Goal: Entertainment & Leisure: Browse casually

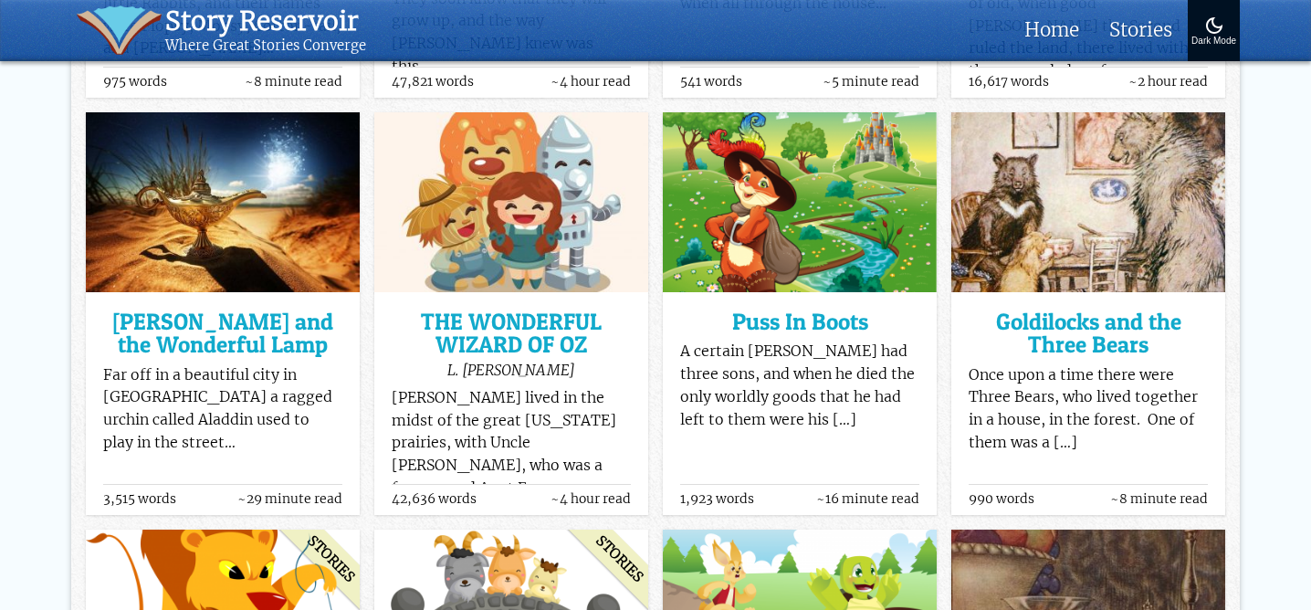
scroll to position [611, 0]
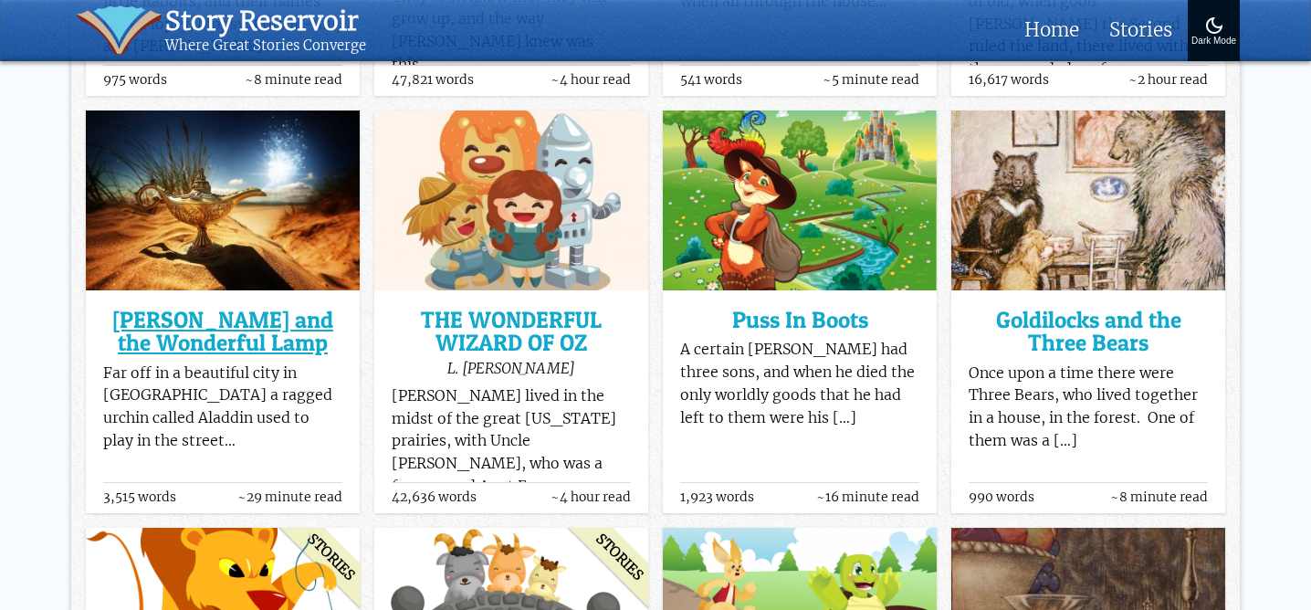
click at [164, 324] on h3 "[PERSON_NAME] and the Wonderful Lamp" at bounding box center [223, 331] width 240 height 47
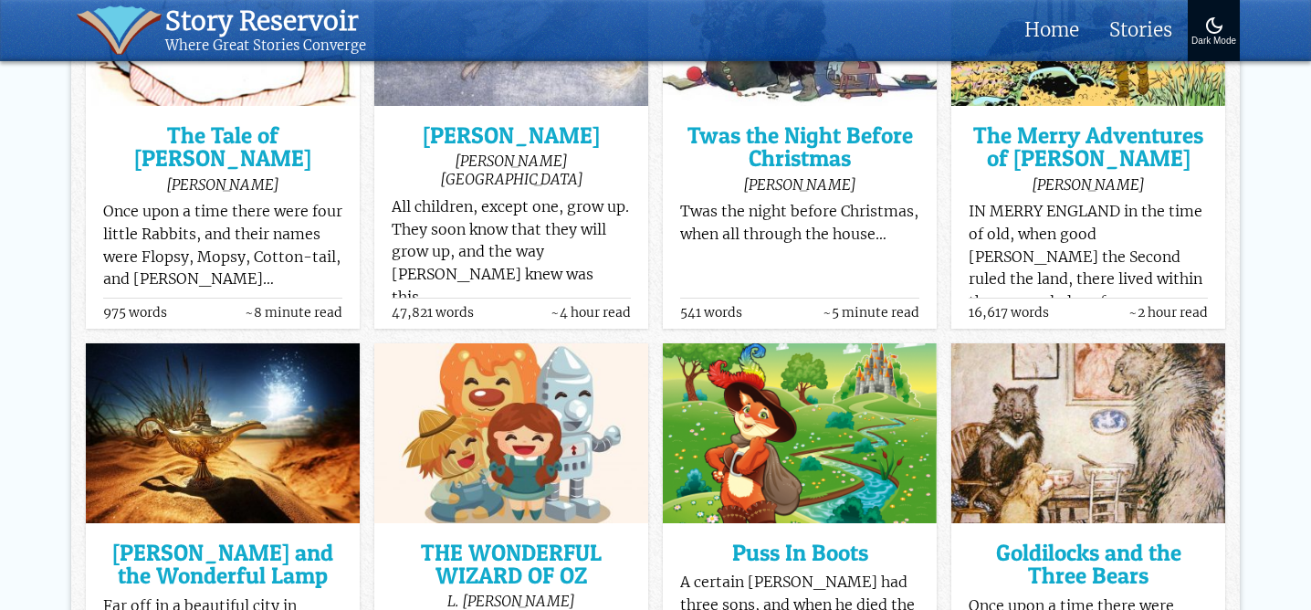
scroll to position [384, 0]
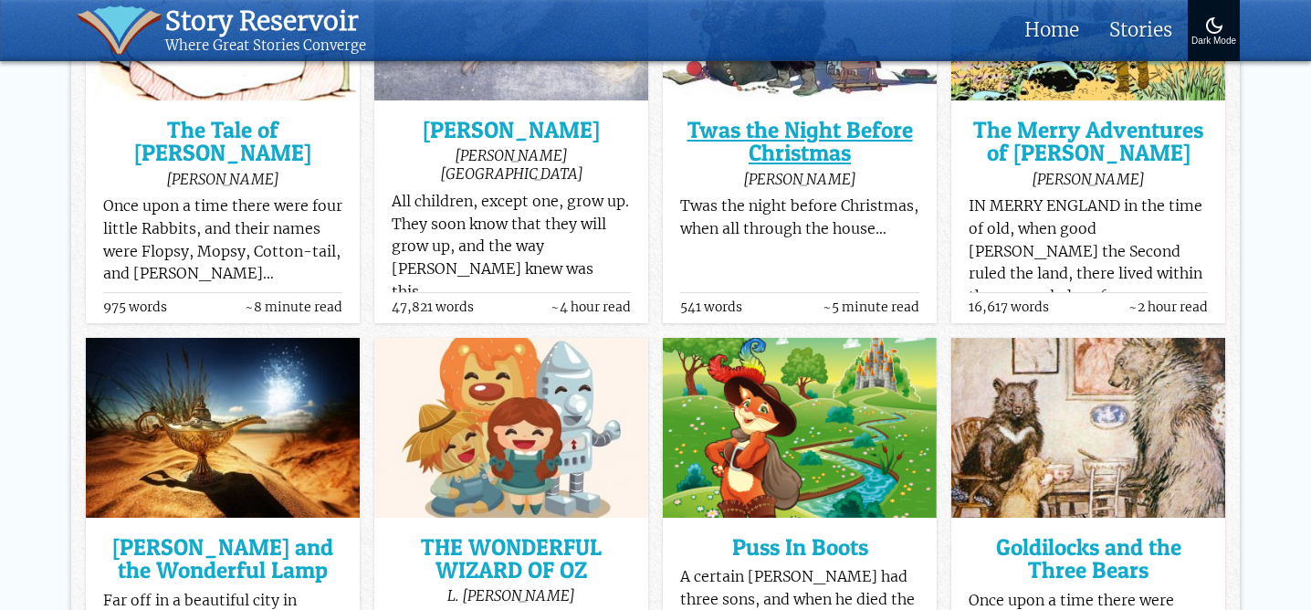
click at [747, 141] on h3 "Twas the Night Before Christmas" at bounding box center [800, 142] width 240 height 47
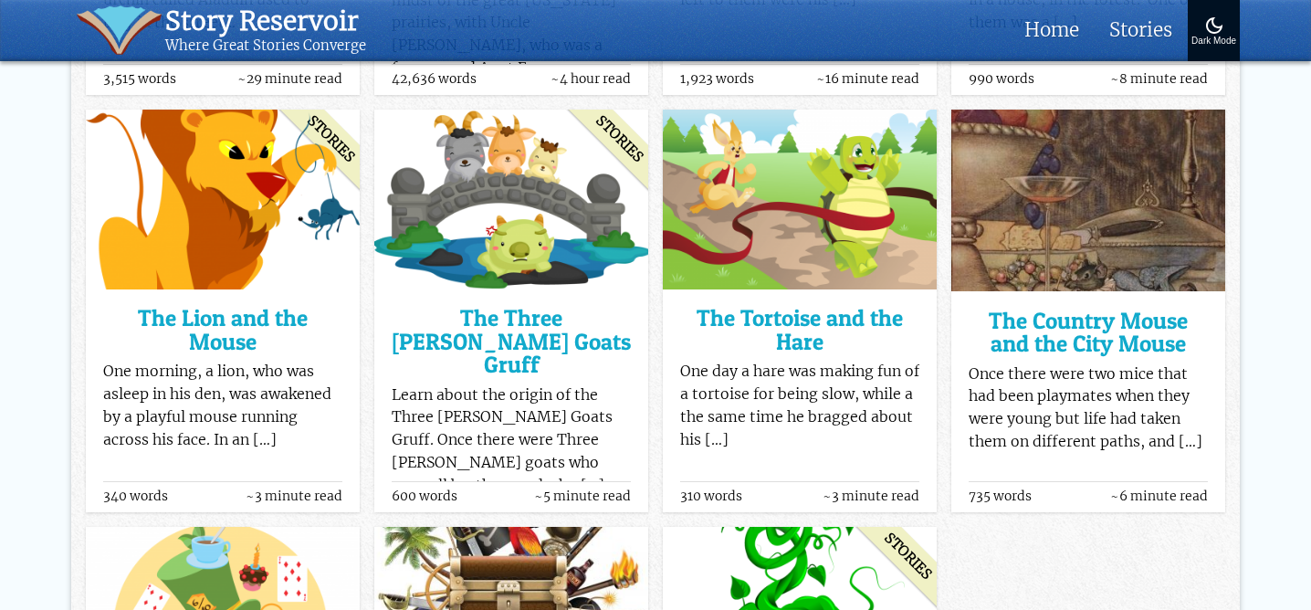
scroll to position [1028, 0]
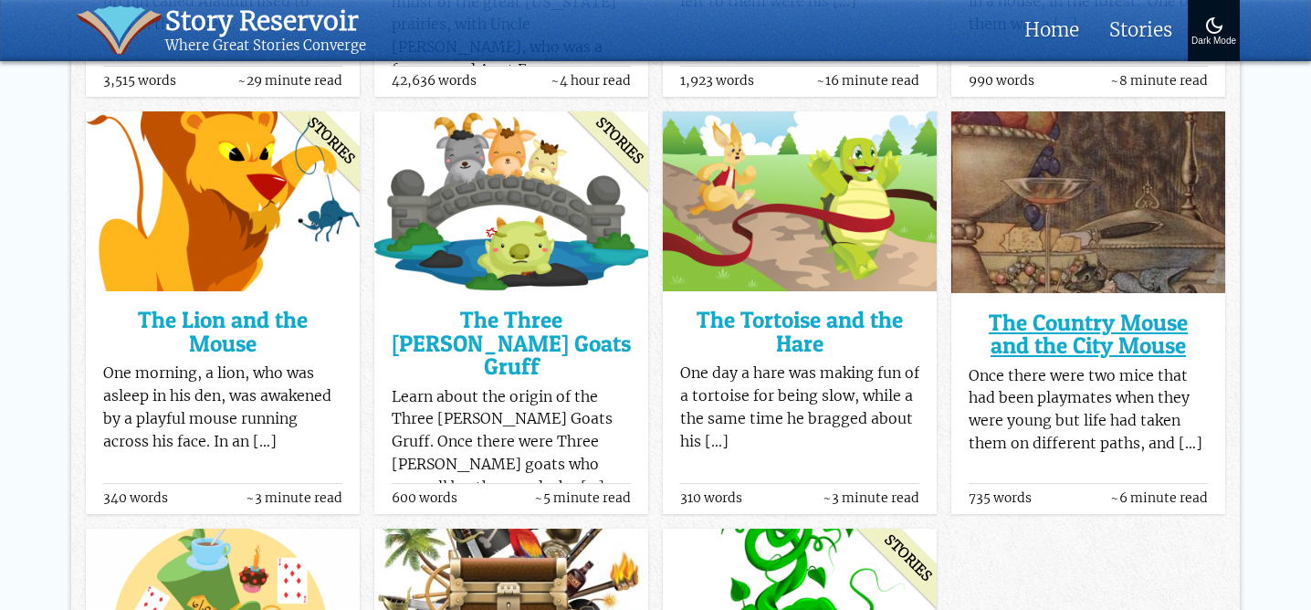
click at [1006, 319] on h3 "The Country Mouse and the City Mouse" at bounding box center [1088, 334] width 240 height 47
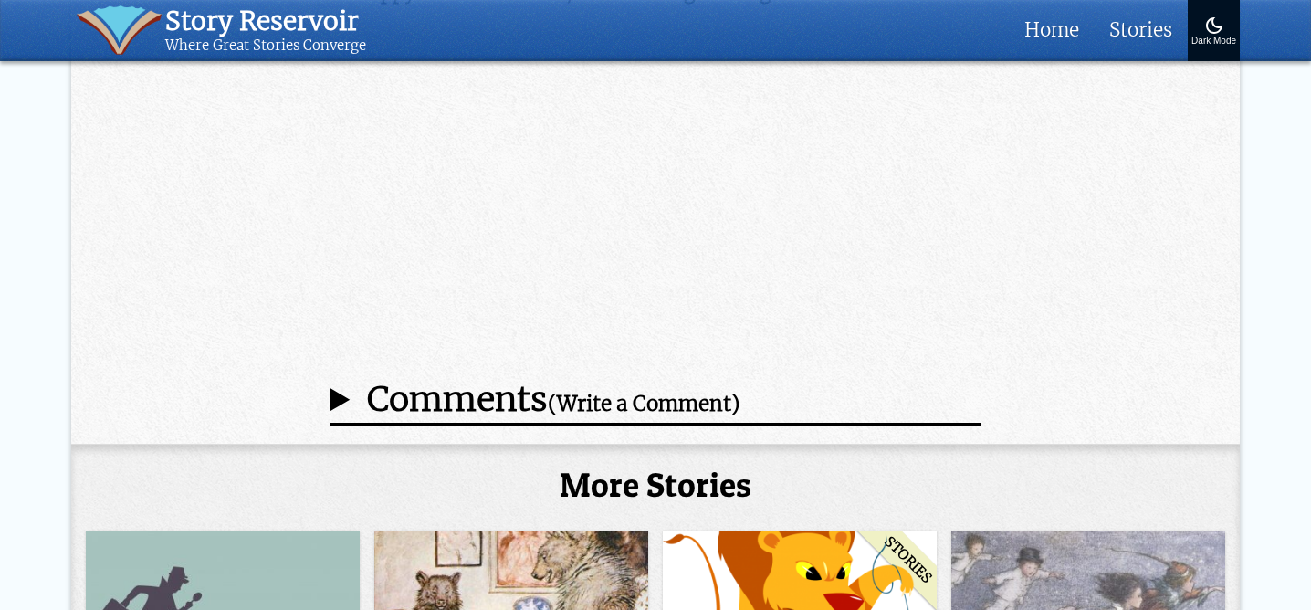
scroll to position [7195, 0]
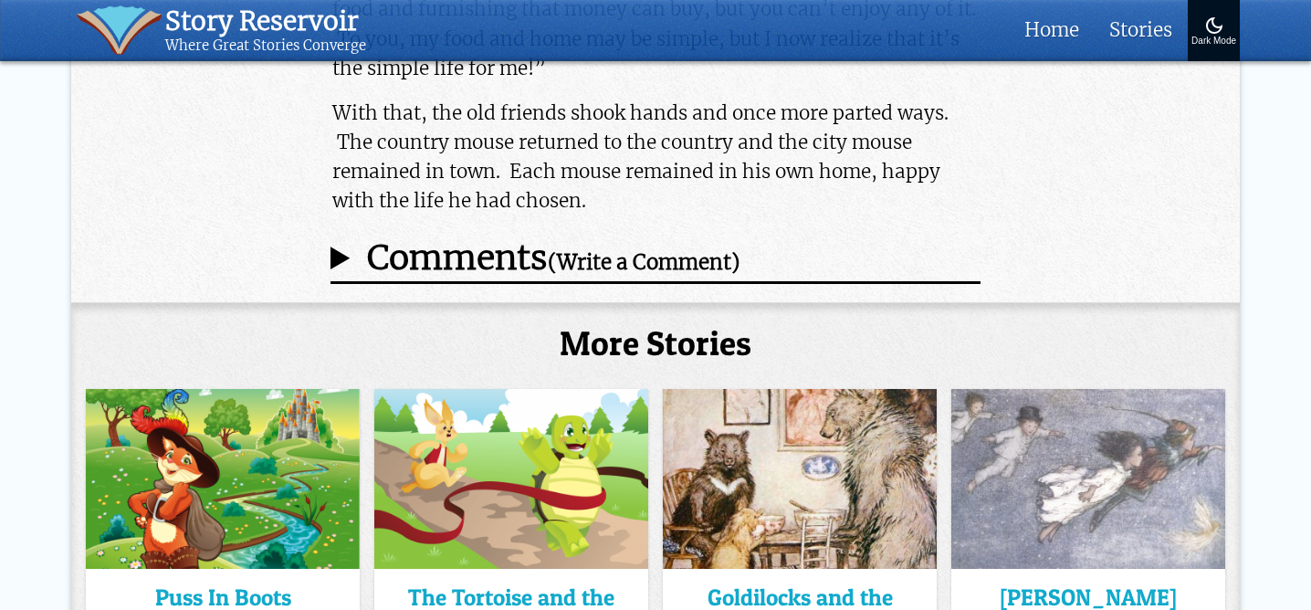
scroll to position [2892, 0]
